Goal: Information Seeking & Learning: Check status

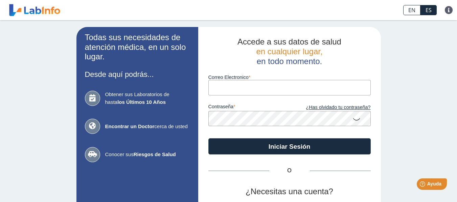
click at [217, 90] on input "Correo Electronico" at bounding box center [289, 87] width 162 height 15
type input "[EMAIL_ADDRESS][DOMAIN_NAME]"
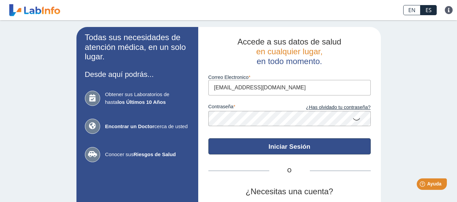
click at [251, 147] on button "Iniciar Sesión" at bounding box center [289, 147] width 162 height 16
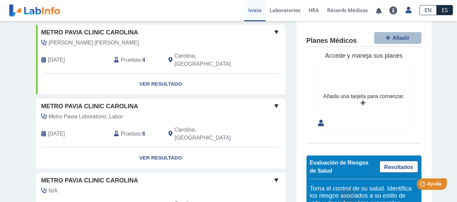
scroll to position [569, 0]
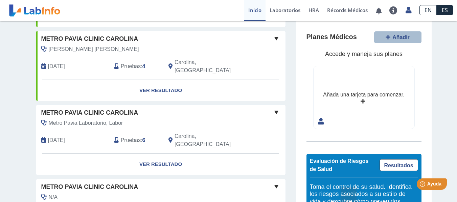
scroll to position [568, 0]
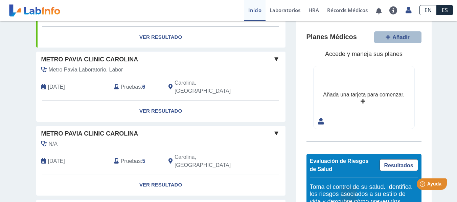
scroll to position [616, 0]
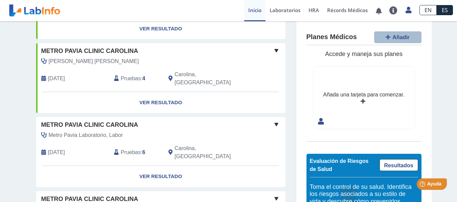
scroll to position [550, 0]
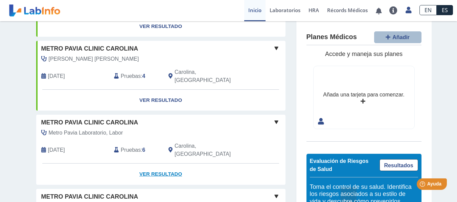
click at [158, 164] on link "Ver Resultado" at bounding box center [160, 174] width 249 height 21
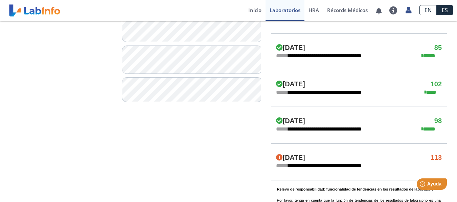
scroll to position [392, 0]
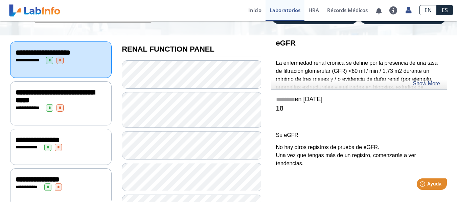
scroll to position [68, 0]
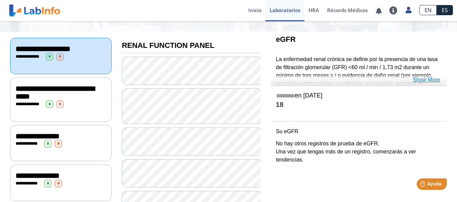
click at [423, 81] on link "Show More" at bounding box center [425, 80] width 27 height 8
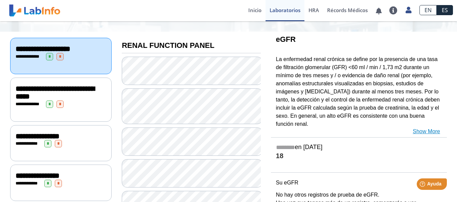
click at [428, 128] on link "Show More" at bounding box center [425, 132] width 27 height 8
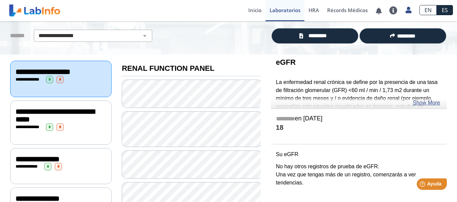
scroll to position [31, 0]
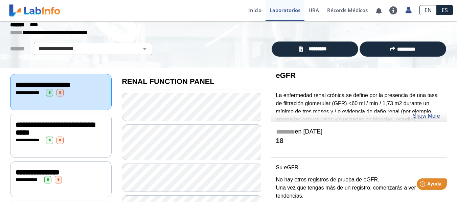
click at [52, 133] on span "**********" at bounding box center [55, 129] width 79 height 16
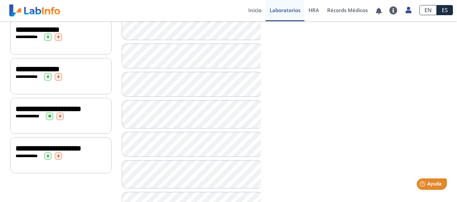
scroll to position [180, 0]
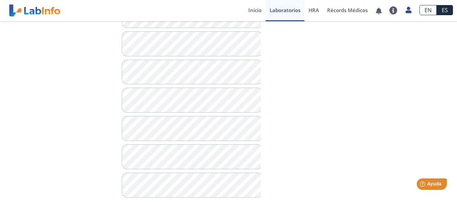
scroll to position [404, 0]
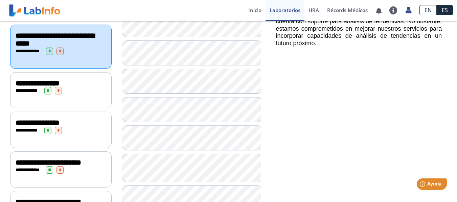
scroll to position [71, 0]
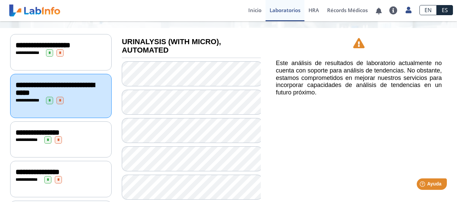
click at [45, 137] on span "*" at bounding box center [47, 140] width 7 height 7
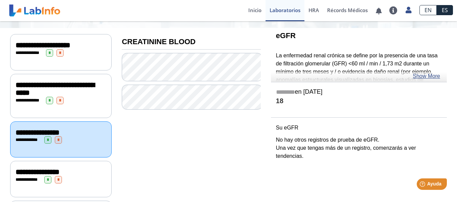
click at [43, 181] on div "**********" at bounding box center [60, 179] width 101 height 36
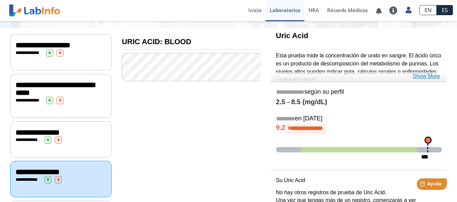
click at [431, 77] on link "Show More" at bounding box center [425, 76] width 27 height 8
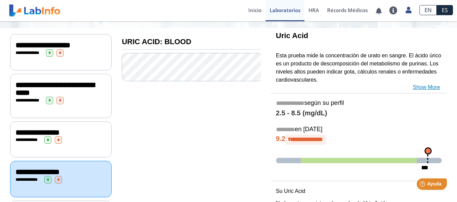
click at [426, 85] on link "Show More" at bounding box center [425, 87] width 27 height 8
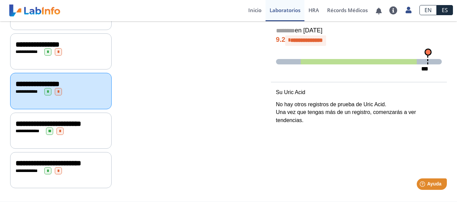
scroll to position [166, 0]
click at [47, 88] on span "*" at bounding box center [47, 91] width 7 height 7
click at [79, 88] on div "**********" at bounding box center [61, 91] width 91 height 7
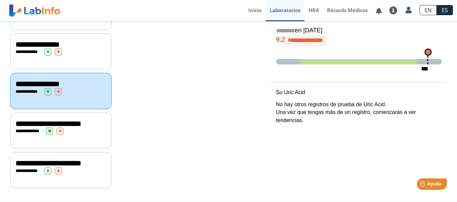
click at [80, 120] on div "**********" at bounding box center [61, 124] width 91 height 8
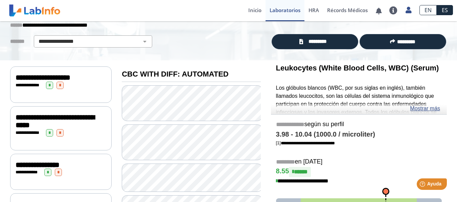
scroll to position [35, 0]
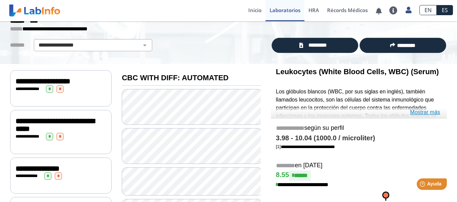
click at [422, 114] on link "Mostrar más" at bounding box center [425, 112] width 30 height 8
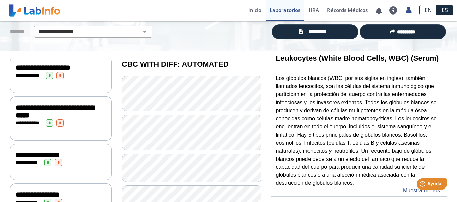
scroll to position [67, 0]
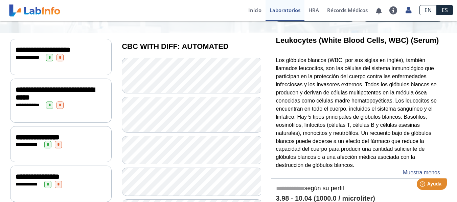
click at [427, 9] on link "EN" at bounding box center [427, 10] width 17 height 10
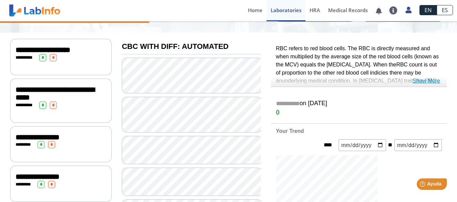
click at [422, 79] on link "Show More" at bounding box center [425, 81] width 27 height 8
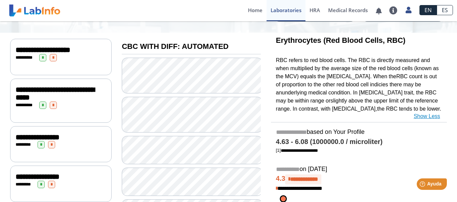
click at [425, 117] on link "Show Less" at bounding box center [426, 117] width 26 height 8
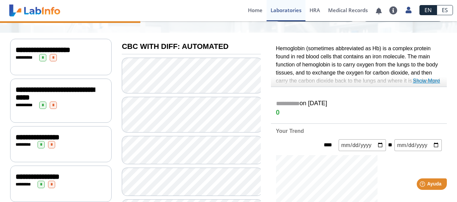
click at [428, 82] on link "Show More" at bounding box center [425, 81] width 27 height 8
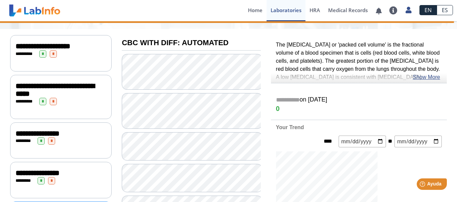
scroll to position [67, 0]
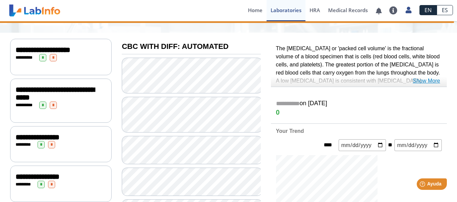
click at [426, 81] on link "Show More" at bounding box center [425, 81] width 27 height 8
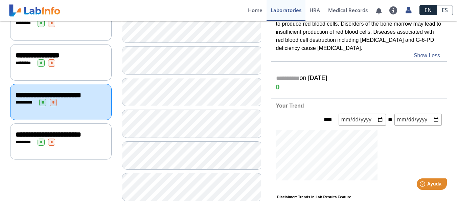
scroll to position [202, 0]
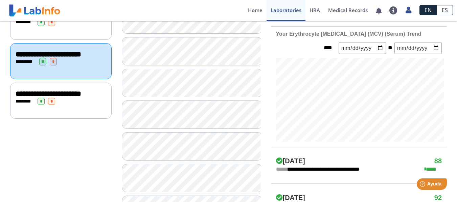
scroll to position [224, 0]
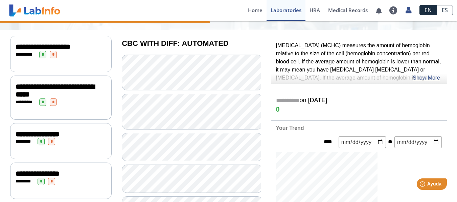
scroll to position [49, 0]
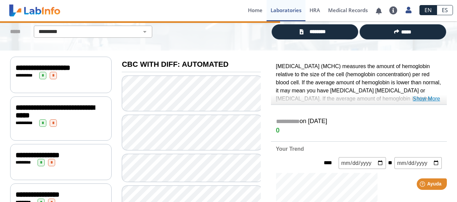
click at [426, 99] on link "Show More" at bounding box center [425, 99] width 27 height 8
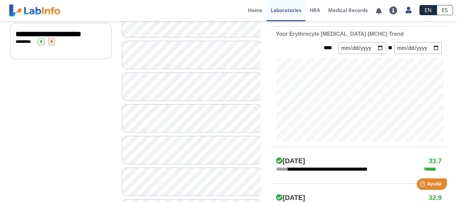
scroll to position [292, 0]
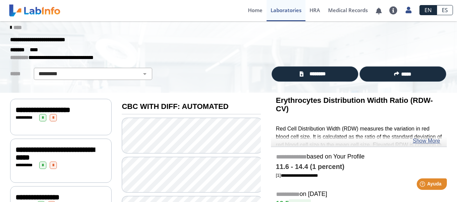
scroll to position [3, 0]
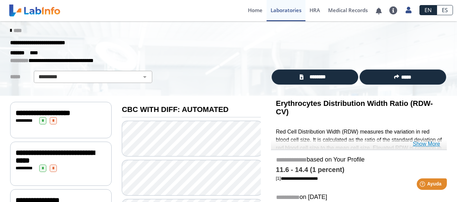
click at [426, 146] on link "Show More" at bounding box center [425, 144] width 27 height 8
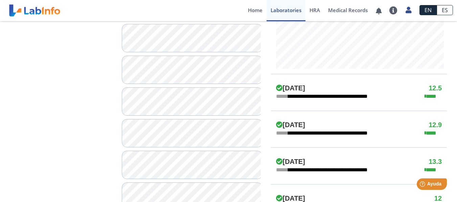
scroll to position [341, 0]
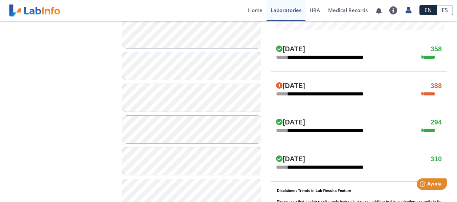
click at [447, 21] on div "**********" at bounding box center [359, 136] width 186 height 757
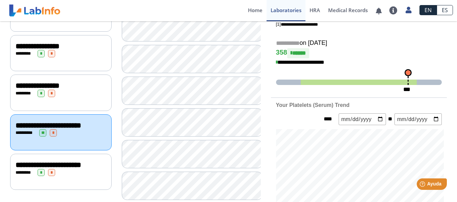
drag, startPoint x: 447, startPoint y: 21, endPoint x: 454, endPoint y: 24, distance: 8.1
click at [454, 24] on main "**********" at bounding box center [228, 111] width 457 height 181
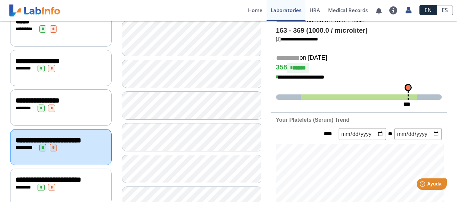
scroll to position [140, 0]
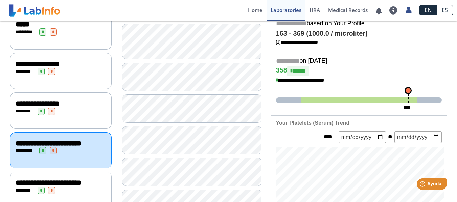
click at [438, 36] on h4 "163 - 369 (1000.0 / microliter)" at bounding box center [359, 34] width 166 height 8
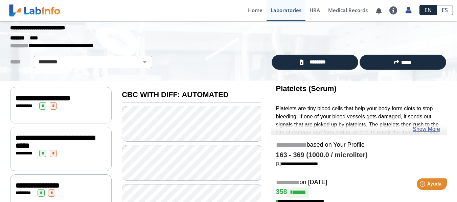
scroll to position [5, 0]
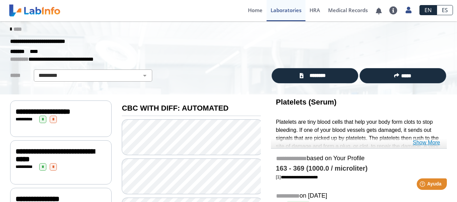
click at [429, 141] on link "Show More" at bounding box center [425, 143] width 27 height 8
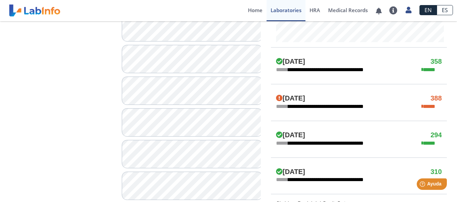
scroll to position [401, 0]
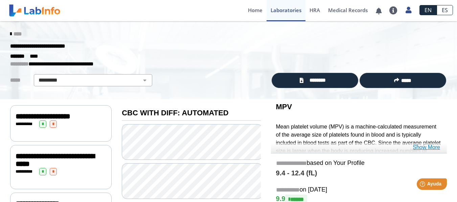
click at [426, 147] on link "Show More" at bounding box center [425, 148] width 27 height 8
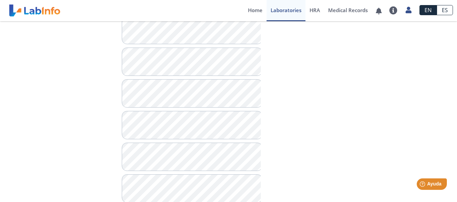
scroll to position [419, 0]
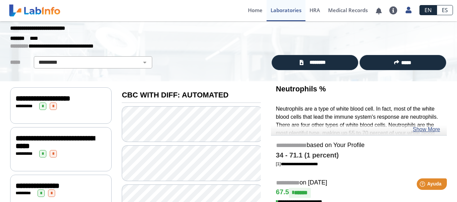
scroll to position [14, 0]
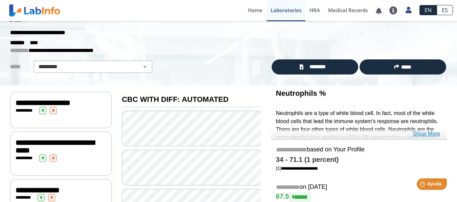
click at [423, 133] on link "Show More" at bounding box center [425, 134] width 27 height 8
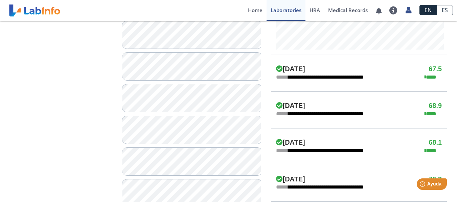
scroll to position [378, 0]
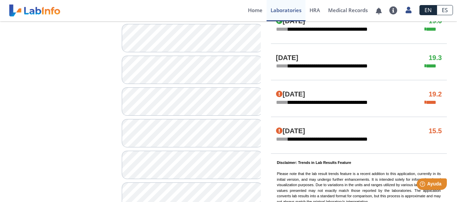
scroll to position [365, 0]
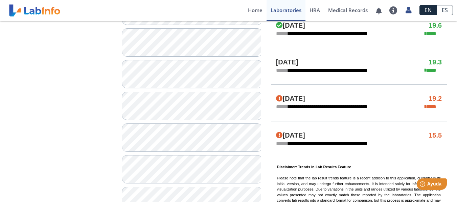
click at [450, 24] on div "**********" at bounding box center [359, 112] width 186 height 757
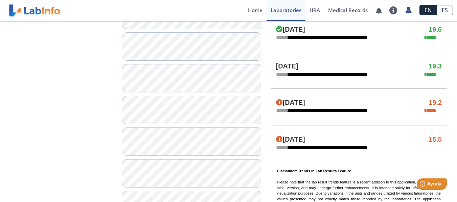
scroll to position [347, 0]
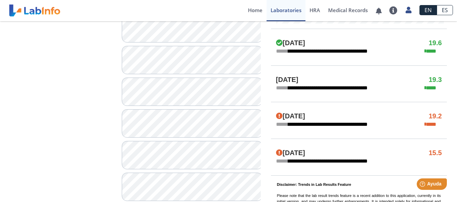
click at [447, 44] on div "**********" at bounding box center [359, 130] width 186 height 757
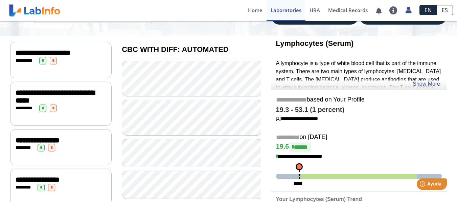
scroll to position [50, 0]
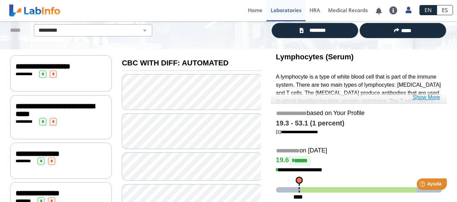
click at [421, 97] on link "Show More" at bounding box center [425, 98] width 27 height 8
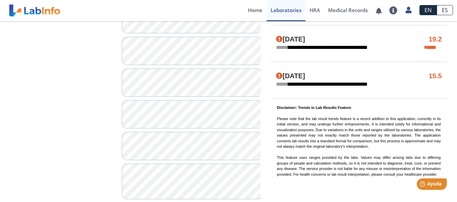
scroll to position [455, 0]
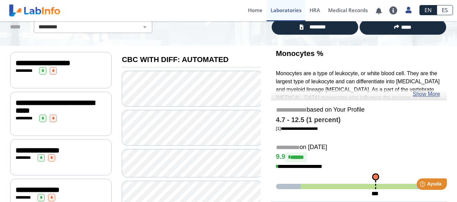
scroll to position [41, 0]
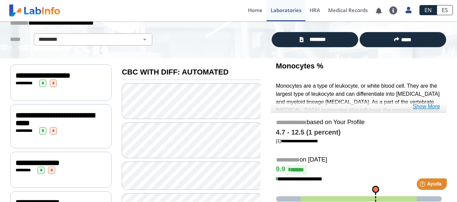
click at [420, 107] on link "Show More" at bounding box center [425, 107] width 27 height 8
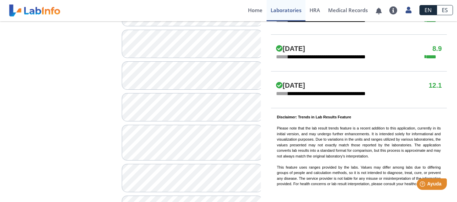
scroll to position [500, 0]
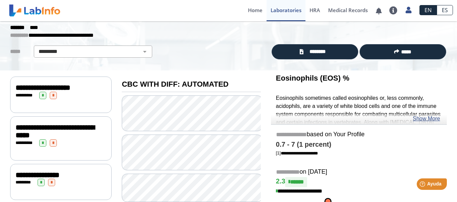
scroll to position [23, 0]
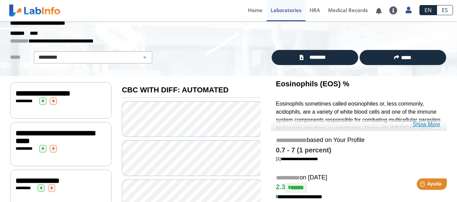
click at [422, 123] on link "Show More" at bounding box center [425, 125] width 27 height 8
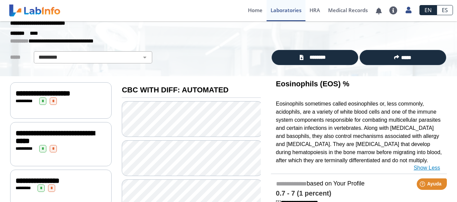
click at [422, 123] on p "Eosinophils sometimes called eosinophiles or, less commonly, acidophils, are a …" at bounding box center [359, 132] width 166 height 65
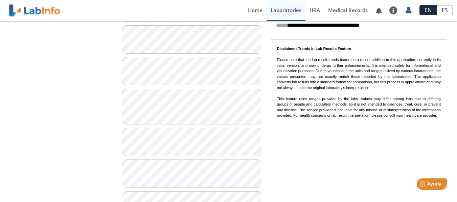
scroll to position [523, 0]
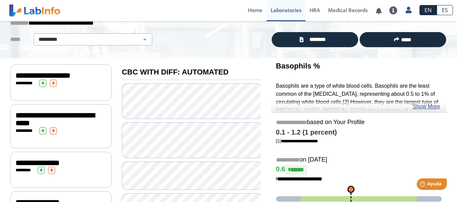
scroll to position [27, 0]
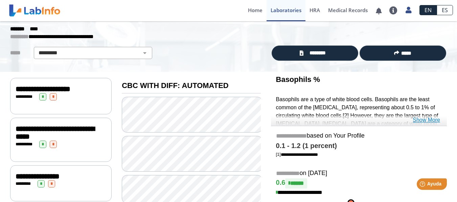
click at [422, 119] on link "Show More" at bounding box center [425, 120] width 27 height 8
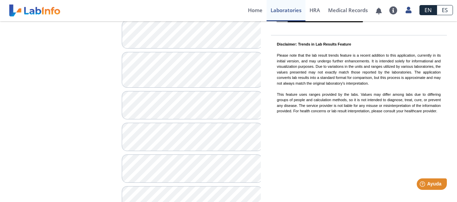
scroll to position [568, 0]
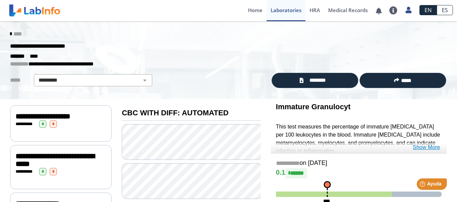
click at [429, 148] on link "Show More" at bounding box center [425, 148] width 27 height 8
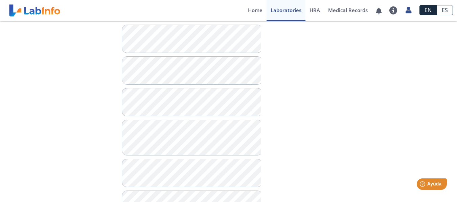
scroll to position [536, 0]
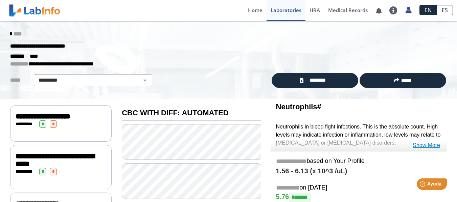
click at [424, 143] on link "Show More" at bounding box center [425, 146] width 27 height 8
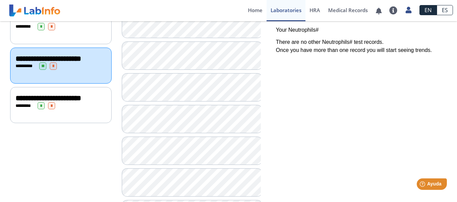
scroll to position [231, 0]
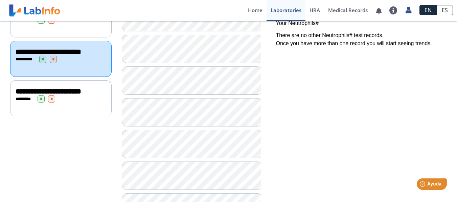
click at [56, 95] on span "**********" at bounding box center [49, 91] width 66 height 7
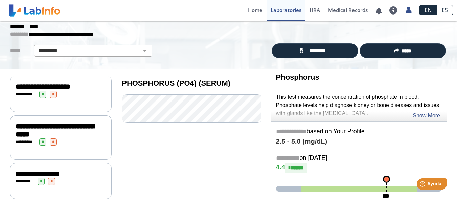
scroll to position [16, 0]
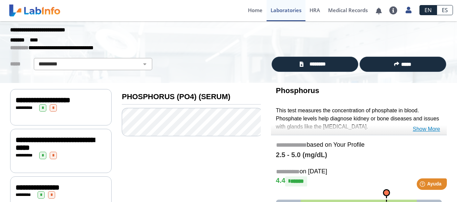
click at [420, 129] on link "Show More" at bounding box center [425, 129] width 27 height 8
click at [420, 129] on p "This test measures the concentration of phosphate in blood. Phosphate levels he…" at bounding box center [359, 119] width 166 height 24
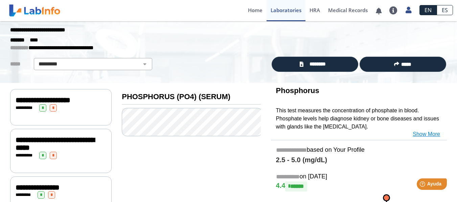
click at [420, 129] on p "This test measures the concentration of phosphate in blood. Phosphate levels he…" at bounding box center [359, 119] width 166 height 24
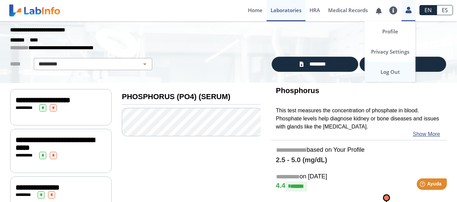
click at [390, 71] on link "Log Out" at bounding box center [389, 72] width 51 height 20
